Goal: Contribute content

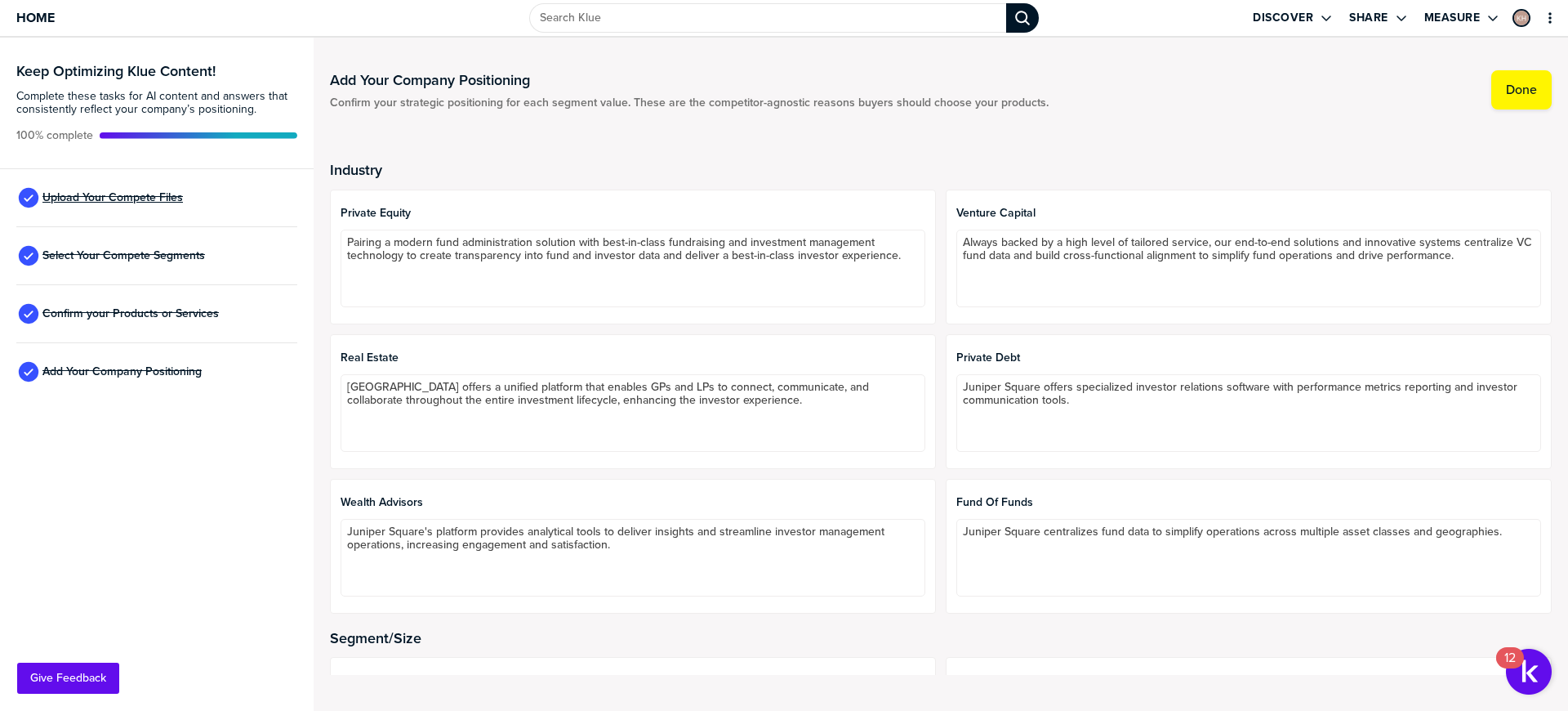
click at [109, 196] on span "Upload Your Compete Files" at bounding box center [113, 197] width 140 height 13
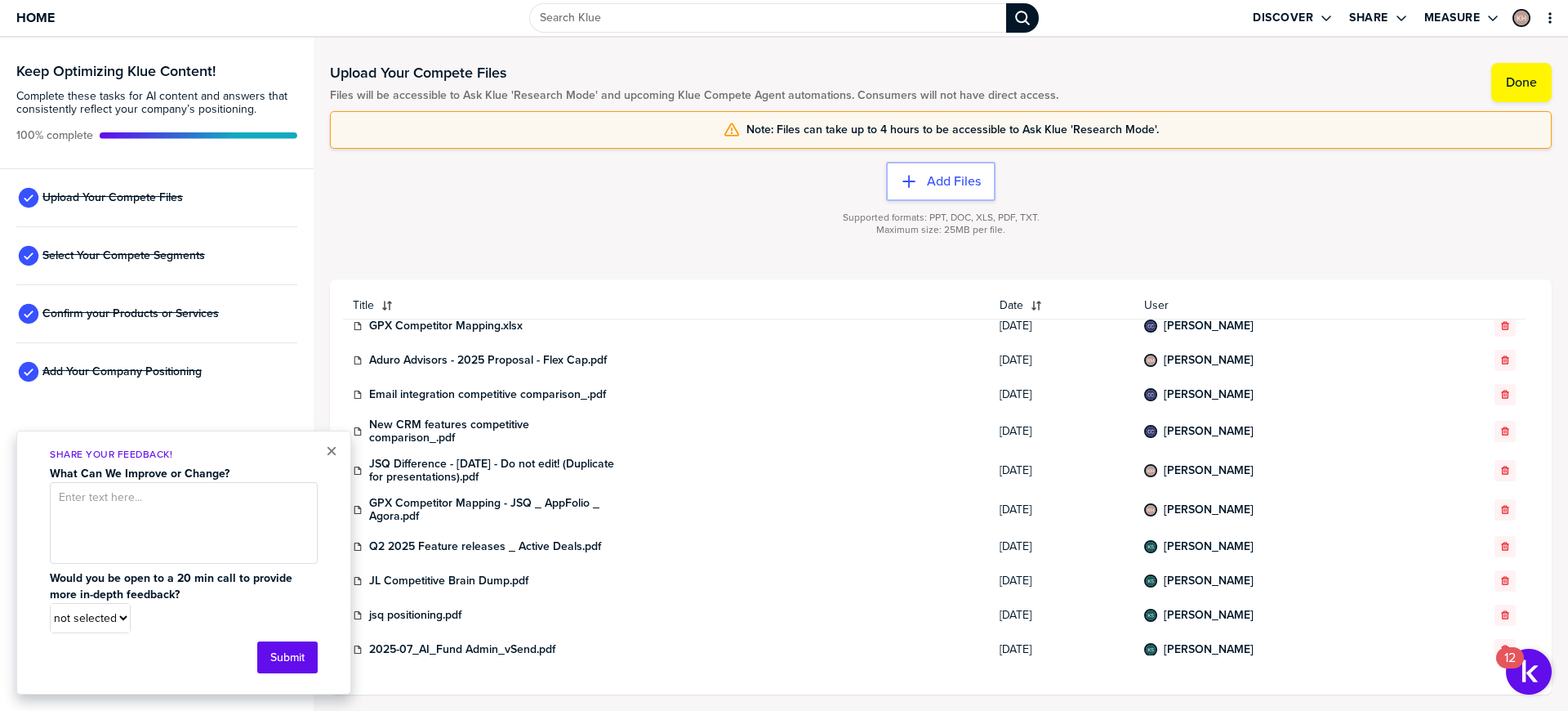
scroll to position [59, 0]
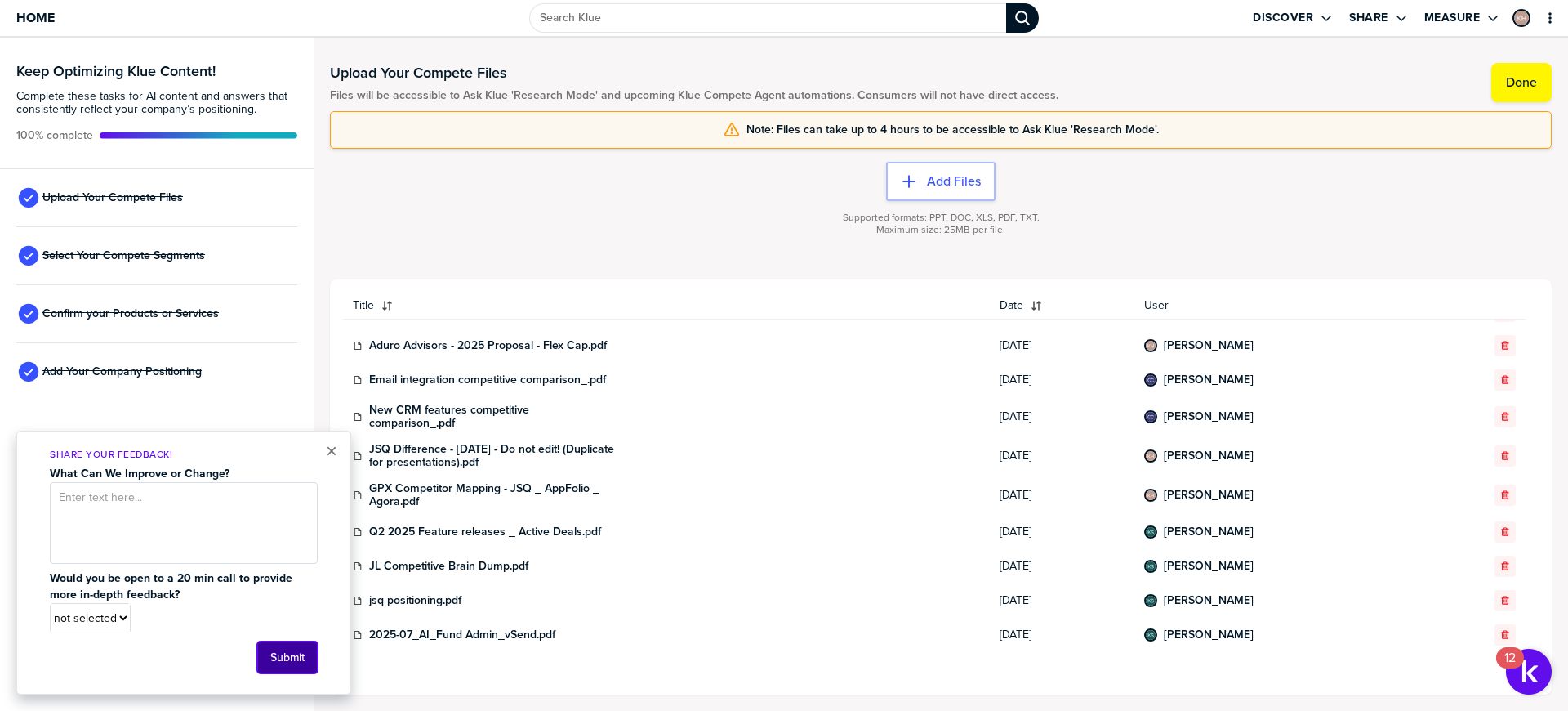
click at [287, 649] on button "Submit" at bounding box center [287, 658] width 60 height 32
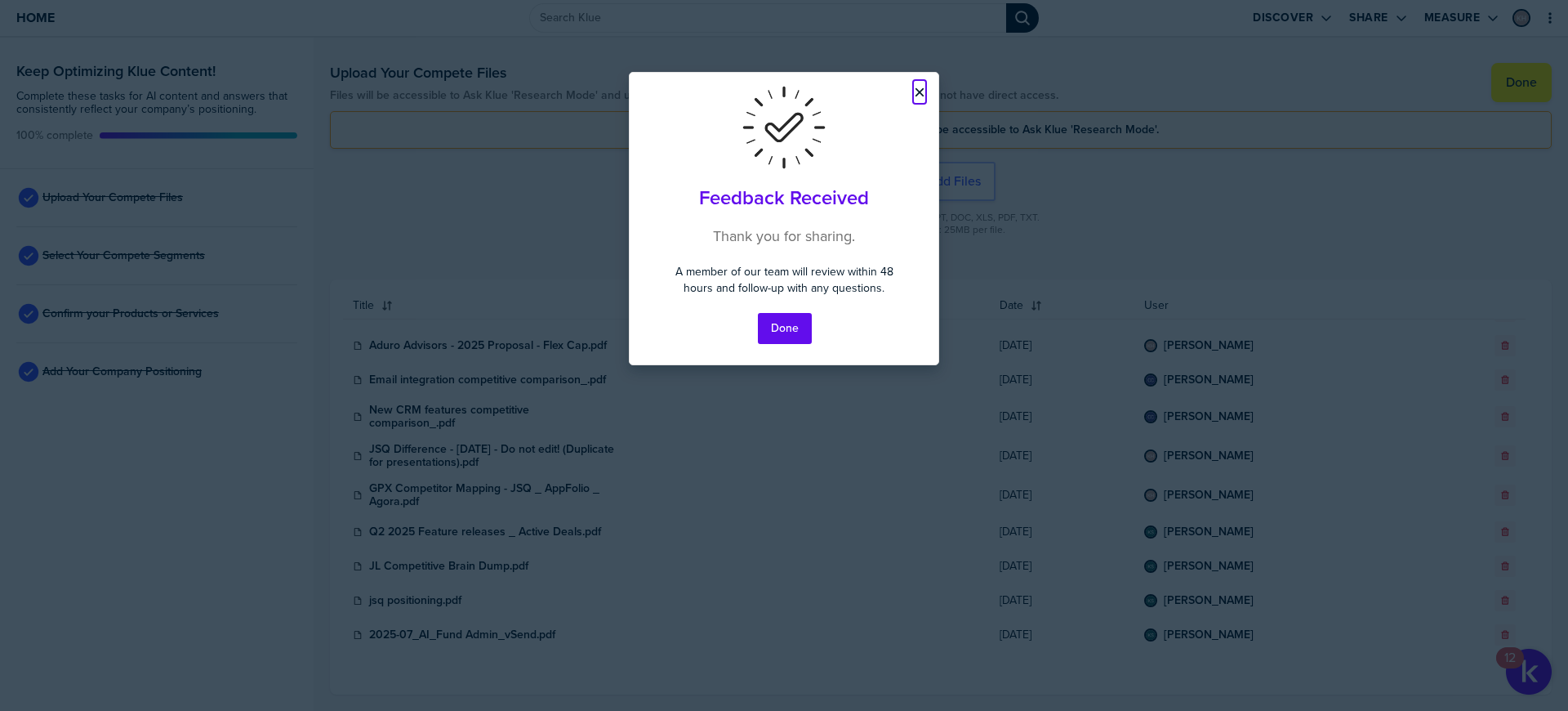
click at [916, 86] on button "×" at bounding box center [920, 91] width 12 height 19
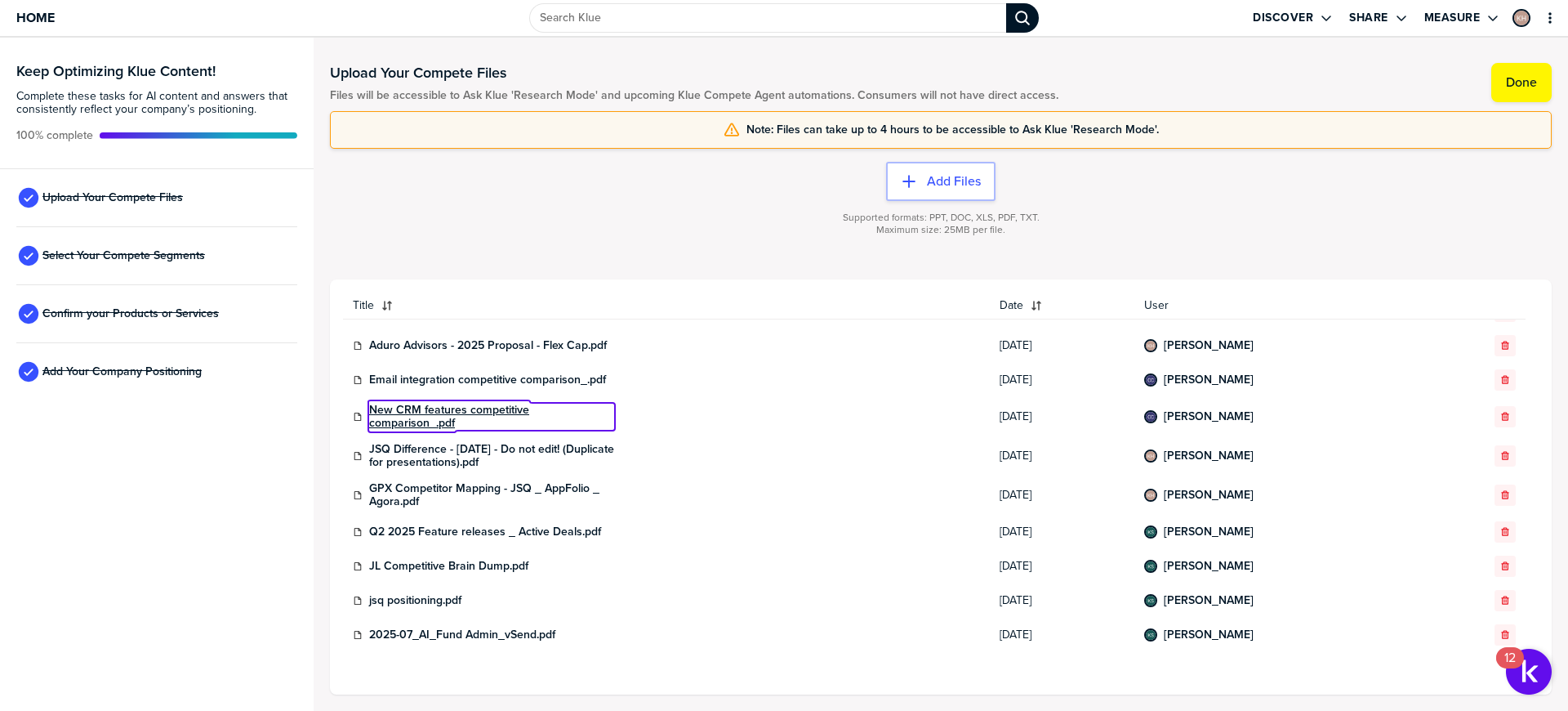
click at [391, 417] on link "New CRM features competitive comparison_.pdf" at bounding box center [492, 416] width 245 height 26
click at [606, 246] on div at bounding box center [941, 251] width 1222 height 10
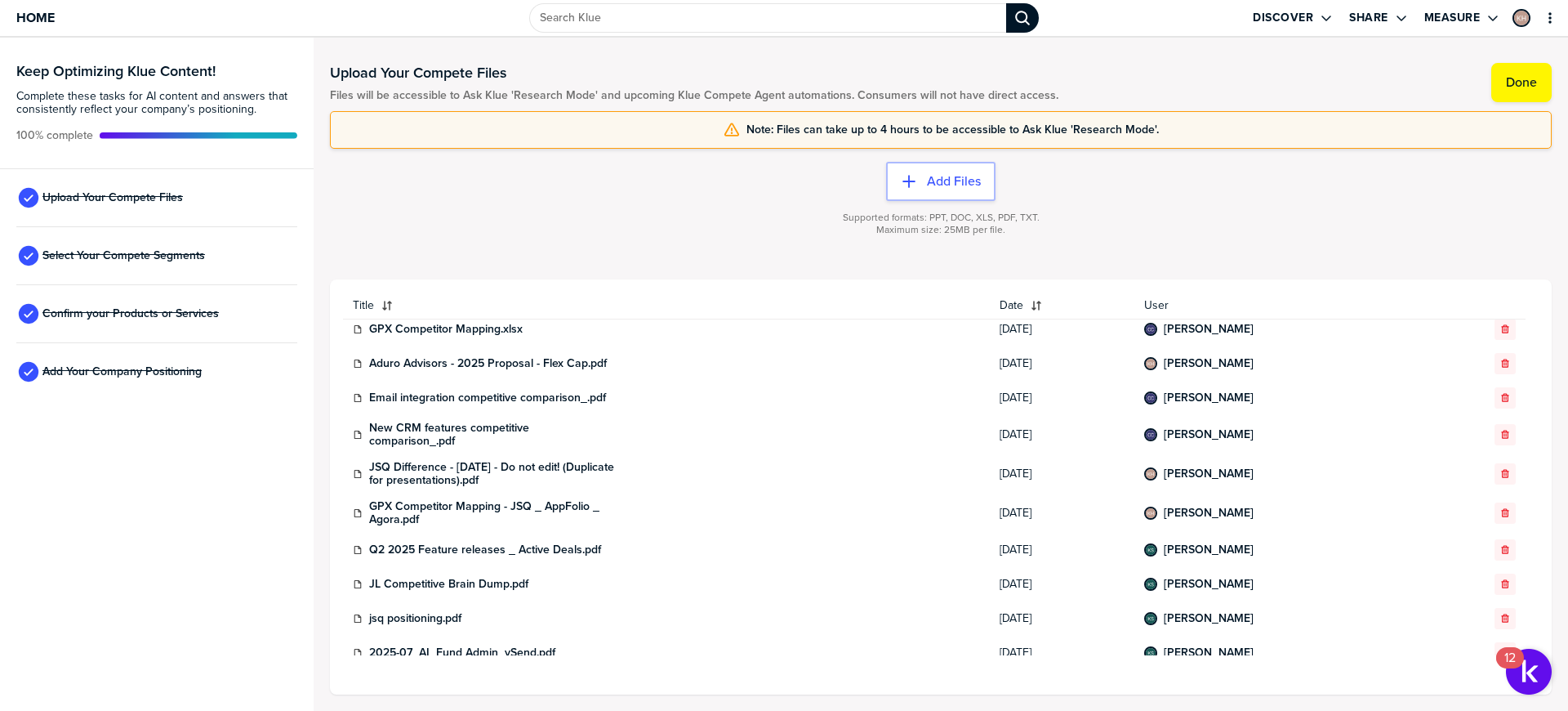
scroll to position [0, 0]
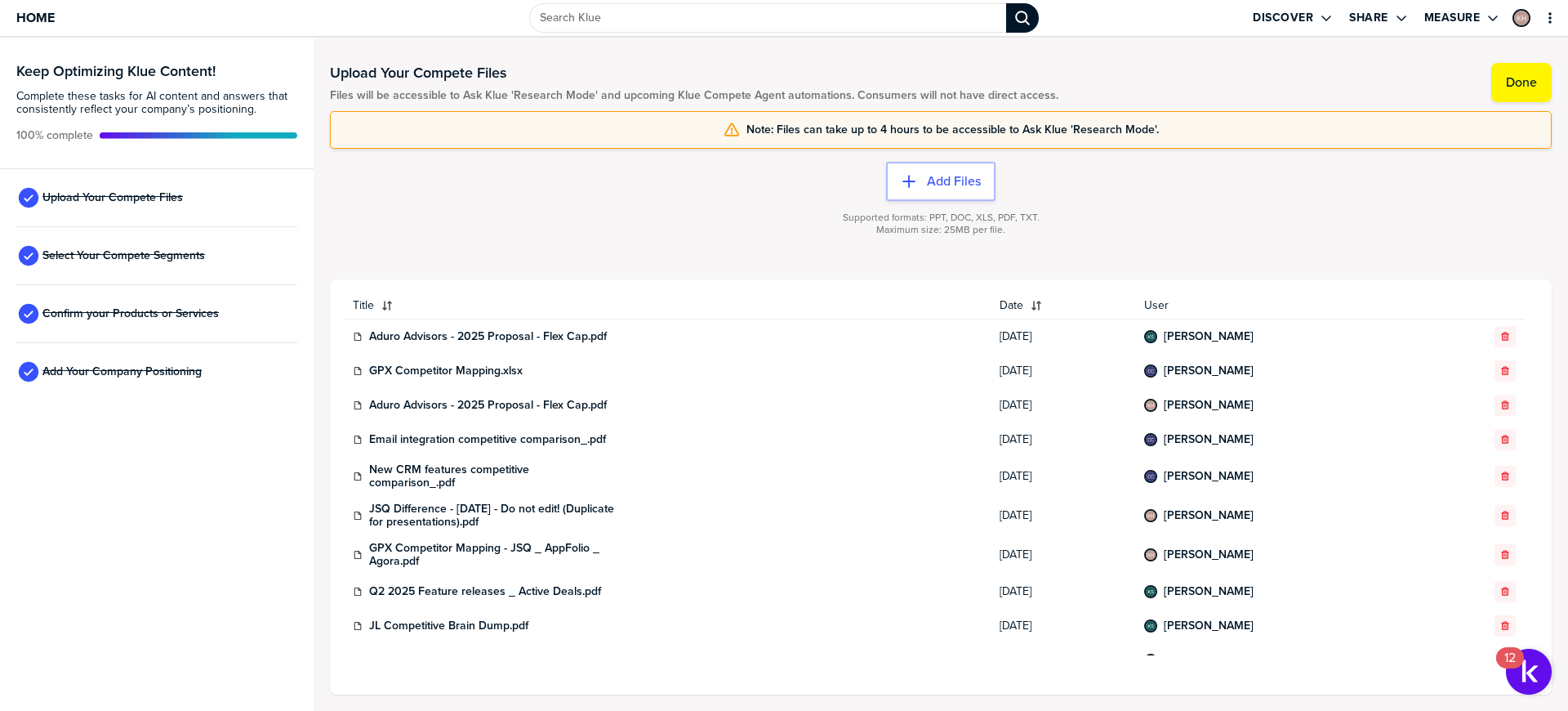
click at [690, 245] on div at bounding box center [941, 241] width 1222 height 10
click at [417, 223] on div "Supported formats: PPT, DOC, XLS, PDF, TXT. Maximum size: 25MB per file." at bounding box center [941, 233] width 1222 height 65
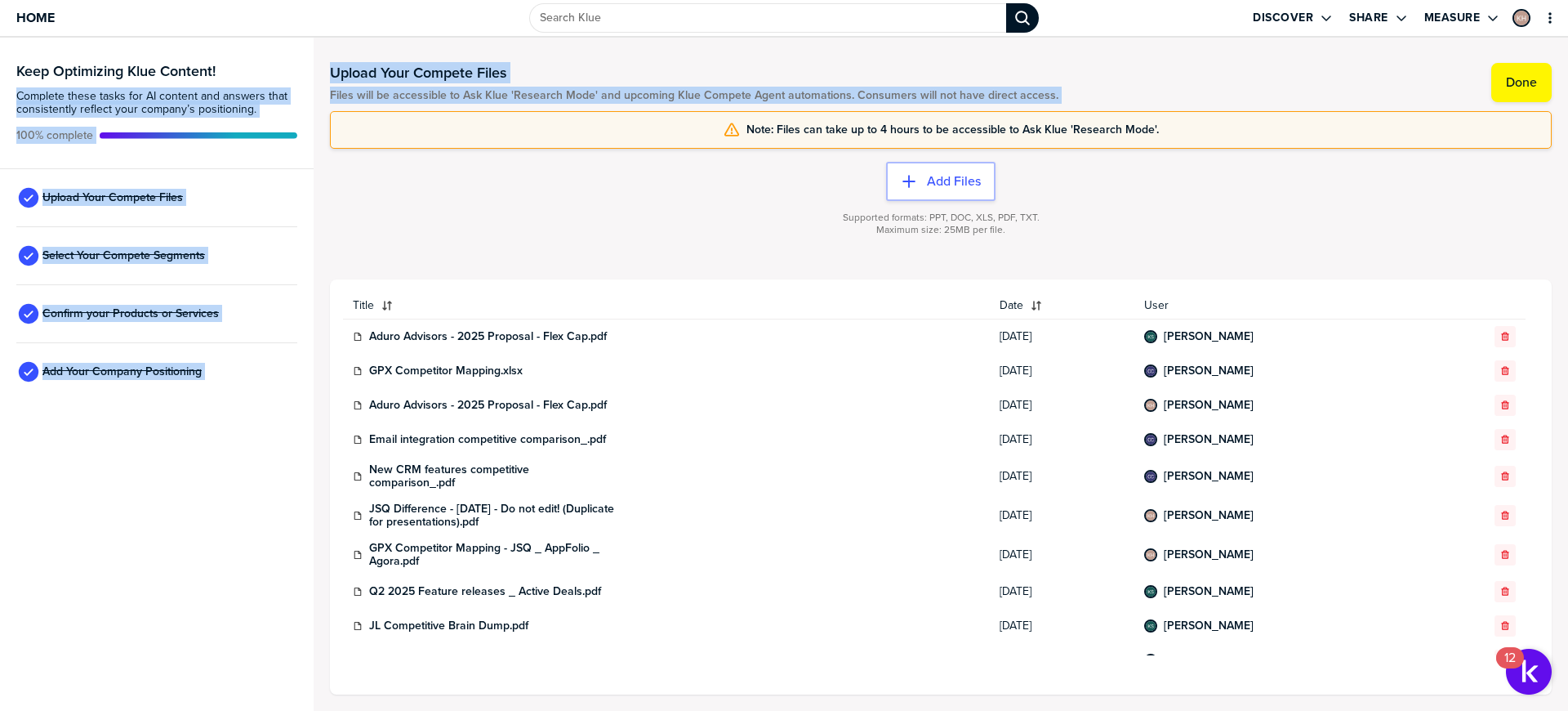
drag, startPoint x: 325, startPoint y: 74, endPoint x: 762, endPoint y: 101, distance: 437.8
click at [749, 102] on div "Keep Optimizing Klue Content! Complete these tasks for AI content and answers t…" at bounding box center [784, 373] width 1568 height 673
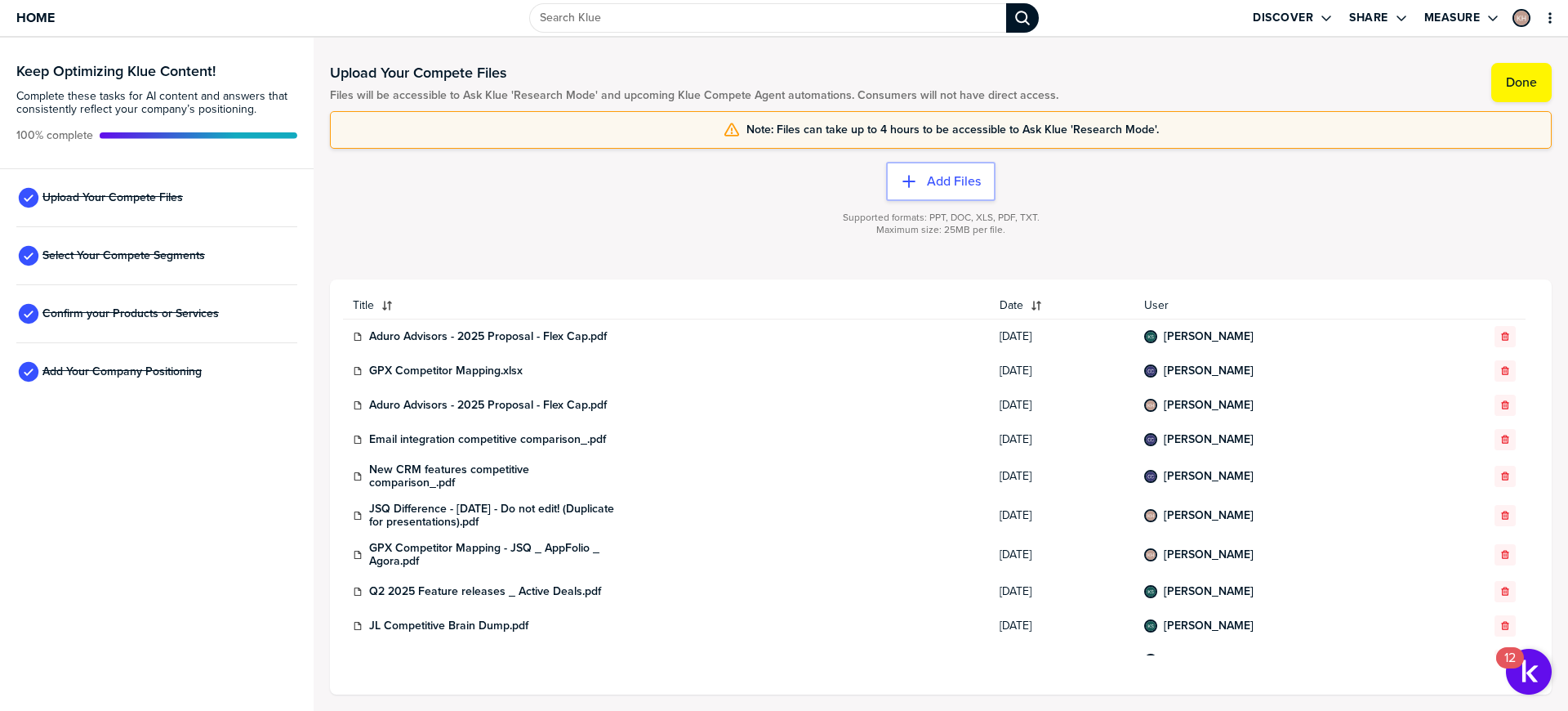
click at [798, 92] on span "Files will be accessible to Ask Klue 'Research Mode' and upcoming Klue Compete …" at bounding box center [694, 95] width 729 height 13
